Goal: Find contact information: Find contact information

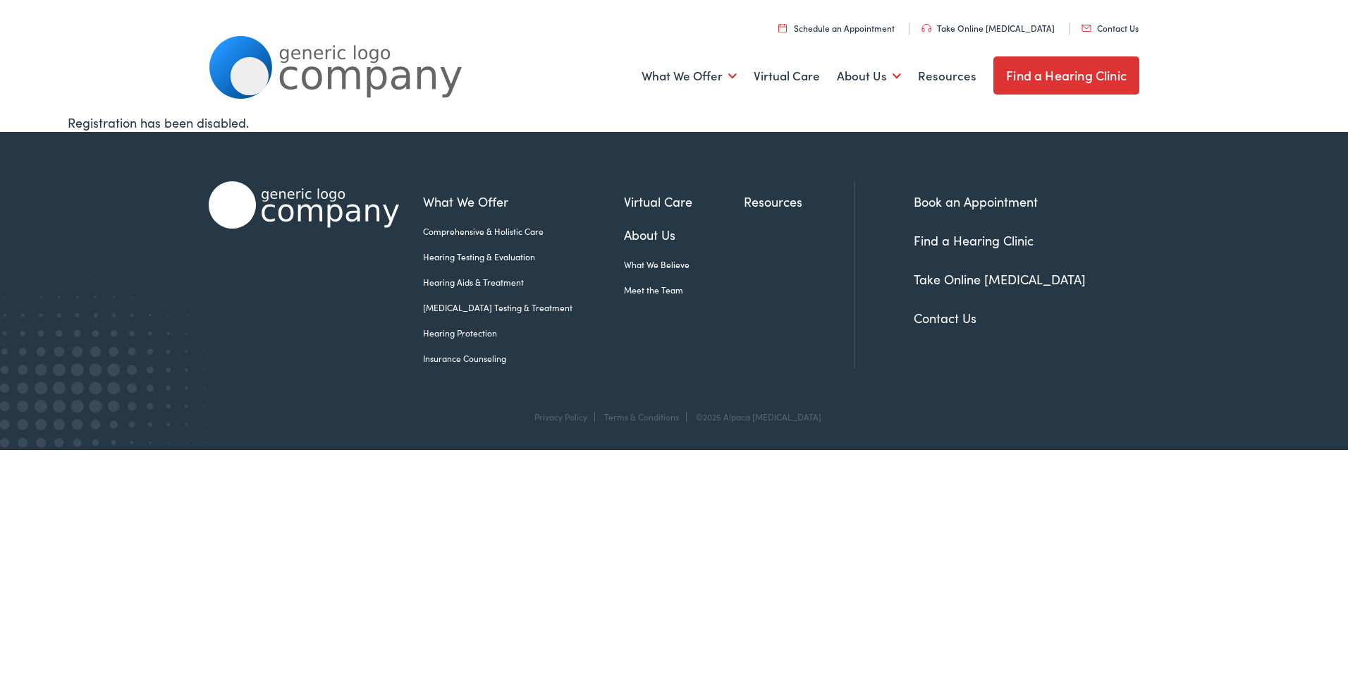
click at [1107, 27] on link "Contact Us" at bounding box center [1109, 28] width 57 height 12
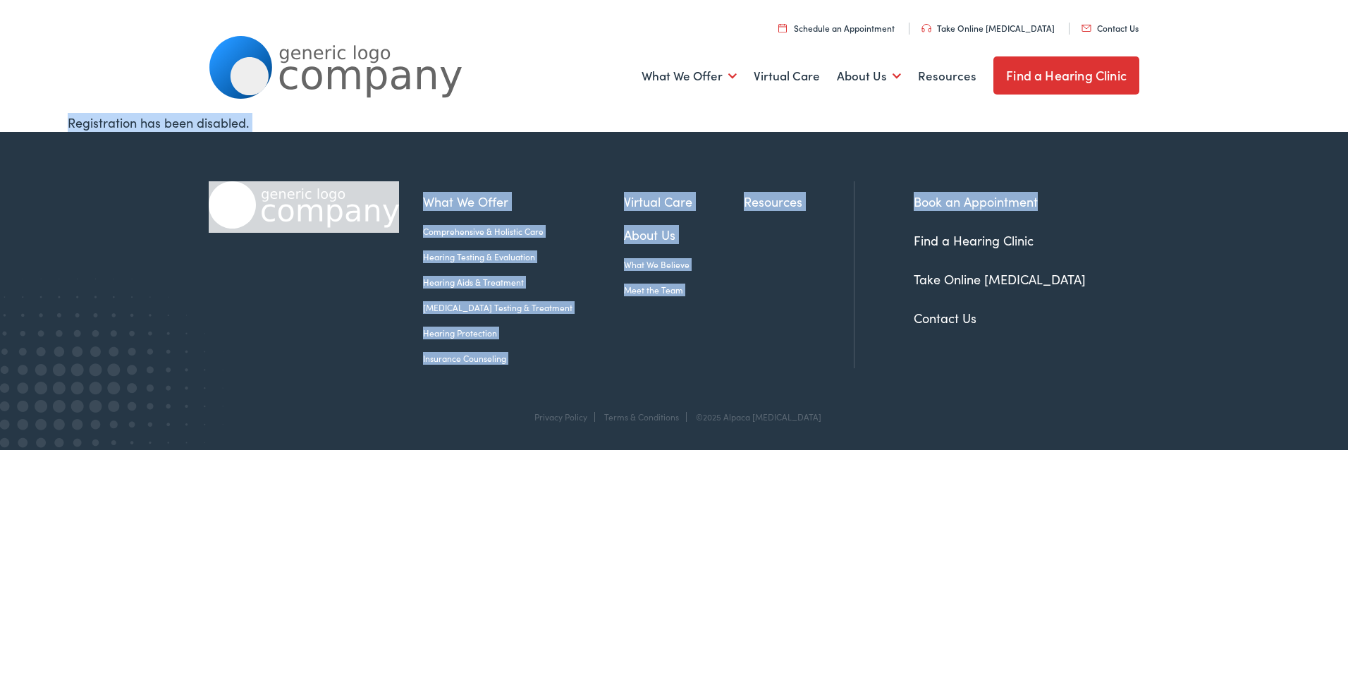
drag, startPoint x: 1310, startPoint y: 72, endPoint x: 1307, endPoint y: 150, distance: 78.3
click at [1307, 150] on body "Home - Alpaca Audiology Skip to Main Content Menu Close Schedule an Appointment…" at bounding box center [674, 225] width 1348 height 450
click at [620, 332] on ul "What We Offer Comprehensive & Holistic Care Hearing Testing & Evaluation Hearin…" at bounding box center [638, 264] width 431 height 145
